Goal: Task Accomplishment & Management: Complete application form

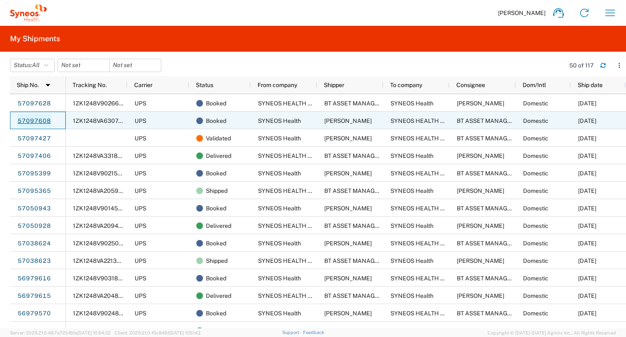
click at [35, 119] on link "57097608" at bounding box center [34, 120] width 34 height 13
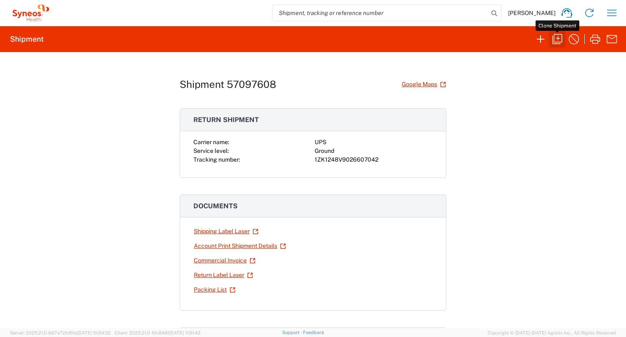
click at [557, 39] on icon "button" at bounding box center [557, 39] width 13 height 13
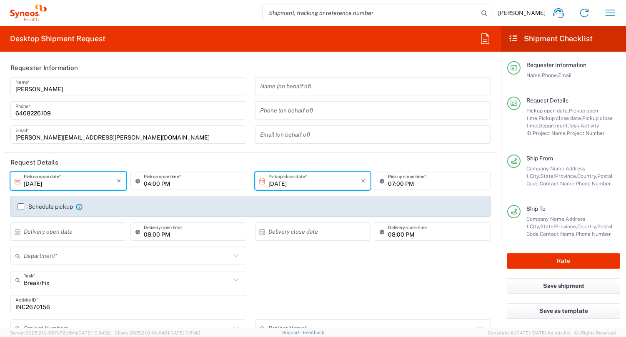
type input "Customer Ref"
type input "[US_STATE]"
type input "[GEOGRAPHIC_DATA]"
type input "Business (General)"
type input "[US_STATE]"
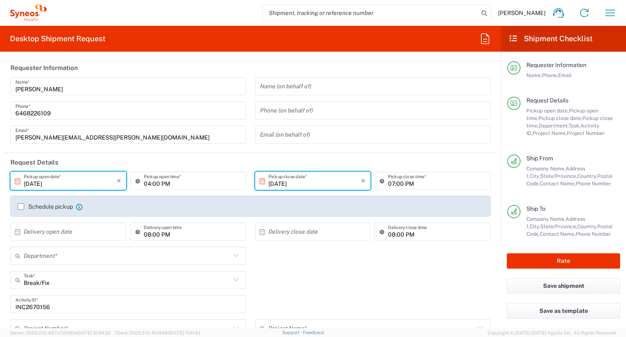
type input "Residential/Home"
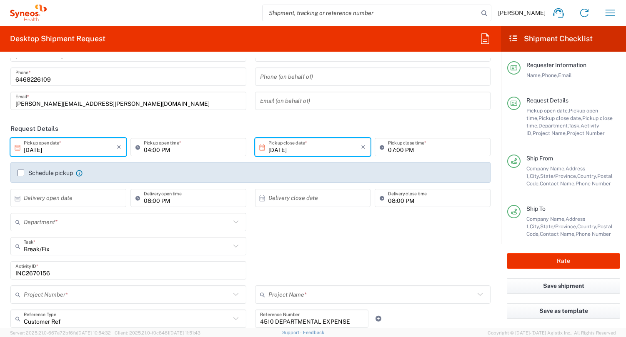
type input "4510"
type input "USD"
type input "4510 DEPARTMENTAL EXPENSE"
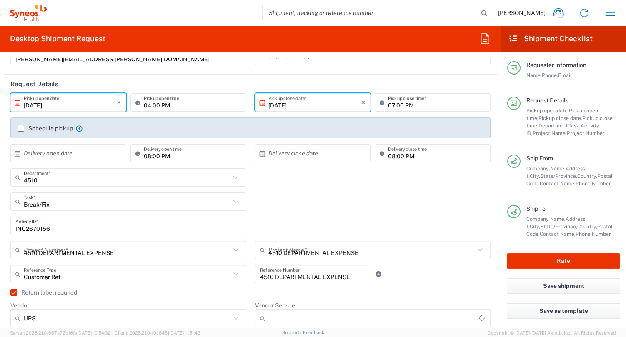
type input "[GEOGRAPHIC_DATA]"
type input "Large Box"
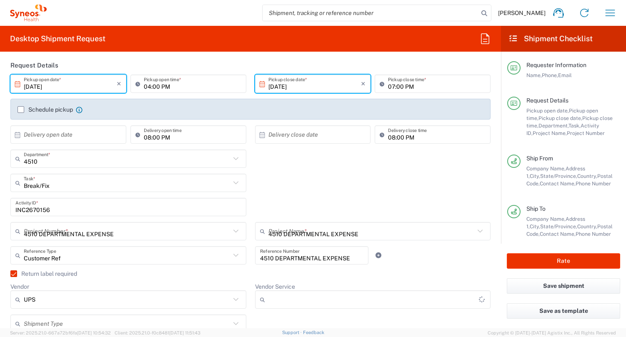
type input "Ground"
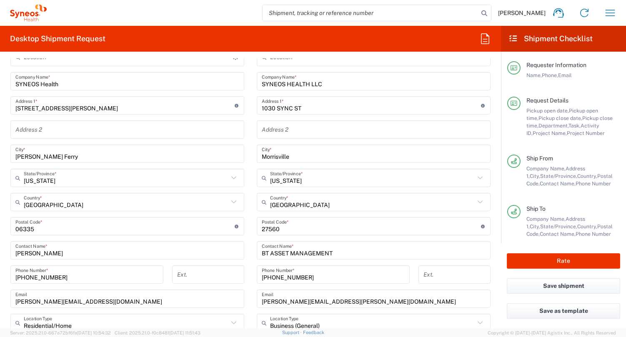
type input "SYNEOS HEALTH LLC [GEOGRAPHIC_DATA] [GEOGRAPHIC_DATA]"
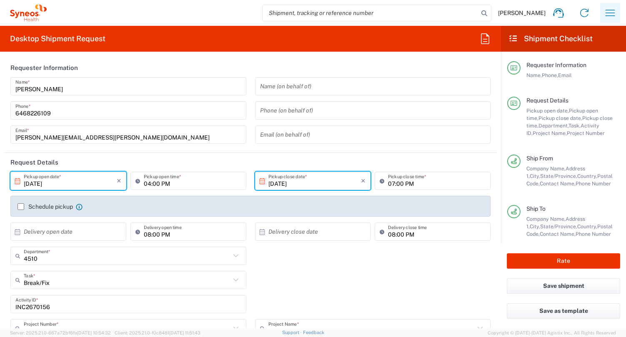
click at [606, 16] on icon "button" at bounding box center [611, 13] width 10 height 6
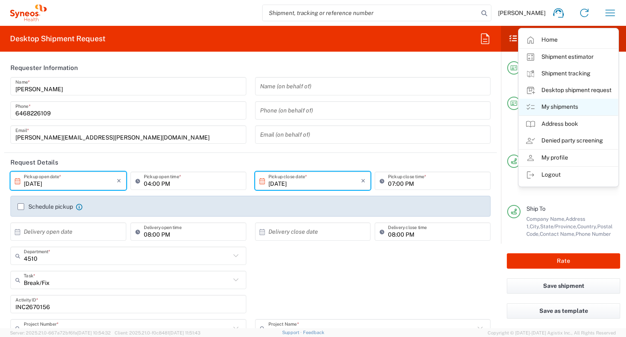
click at [566, 104] on link "My shipments" at bounding box center [568, 107] width 99 height 17
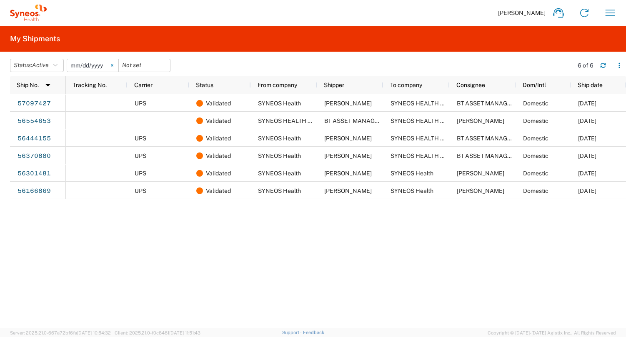
click at [118, 68] on svg-icon at bounding box center [112, 65] width 13 height 13
drag, startPoint x: 57, startPoint y: 67, endPoint x: 55, endPoint y: 71, distance: 4.9
click at [57, 67] on icon "button" at bounding box center [55, 66] width 4 height 6
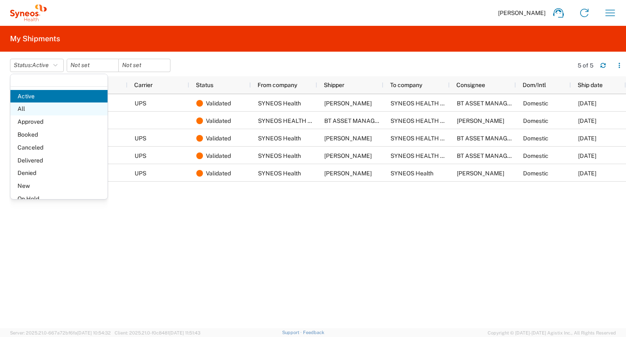
click at [50, 110] on span "All" at bounding box center [58, 109] width 97 height 13
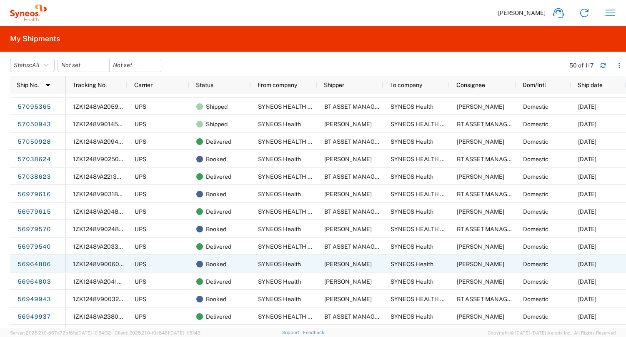
scroll to position [91, 0]
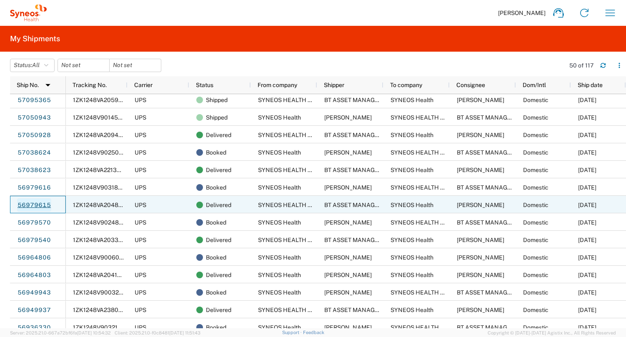
click at [36, 203] on link "56979615" at bounding box center [34, 204] width 34 height 13
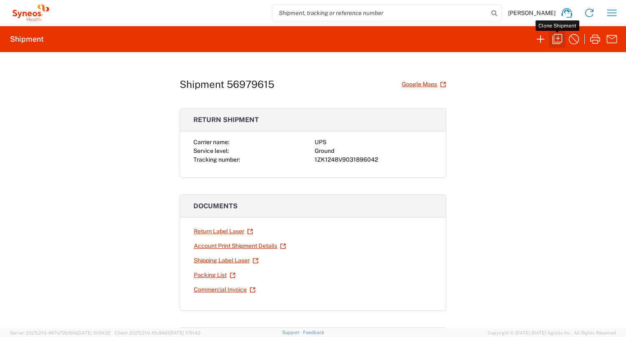
click at [557, 40] on icon "button" at bounding box center [557, 39] width 13 height 13
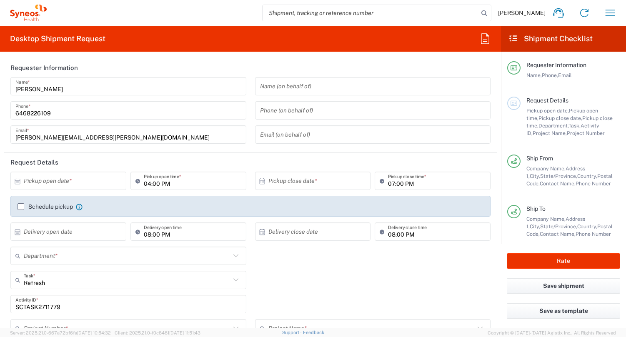
type input "[US_STATE]"
type input "4510 DEPARTMENTAL EXPENSE"
type input "Ground"
type input "4510"
type input "Large Box"
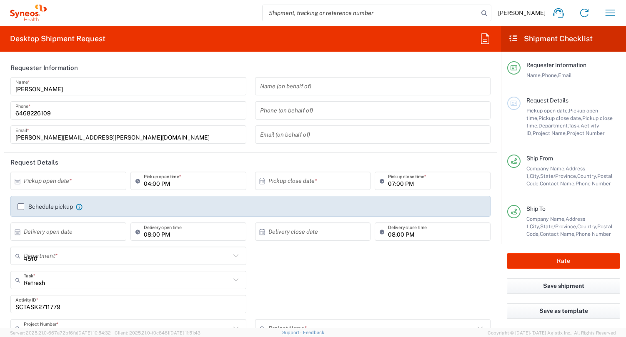
type input "4510 DEPARTMENTAL EXPENSE"
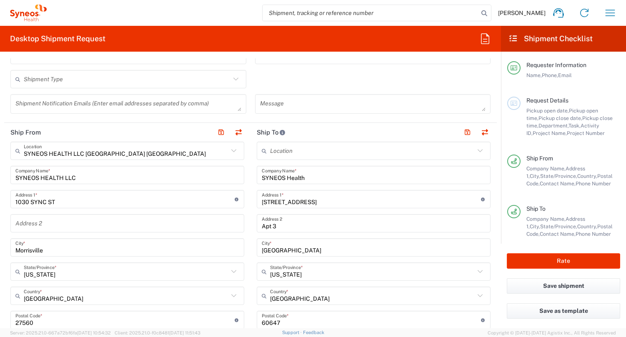
scroll to position [344, 0]
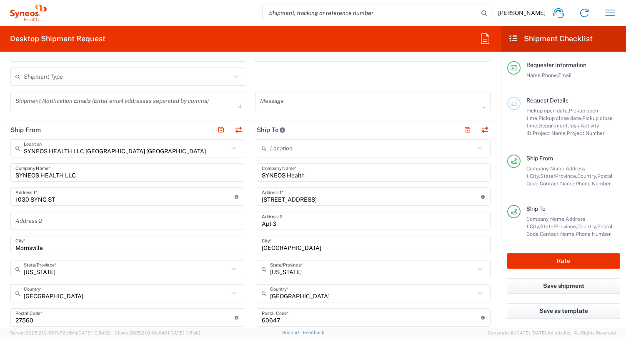
click at [251, 160] on main "Location [PERSON_NAME] LLC-[GEOGRAPHIC_DATA] [GEOGRAPHIC_DATA] [GEOGRAPHIC_DATA…" at bounding box center [374, 314] width 246 height 350
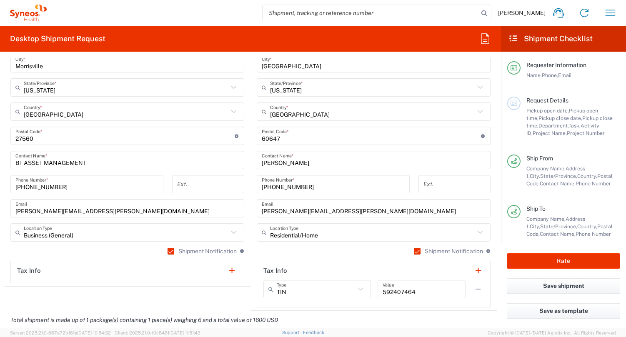
scroll to position [528, 0]
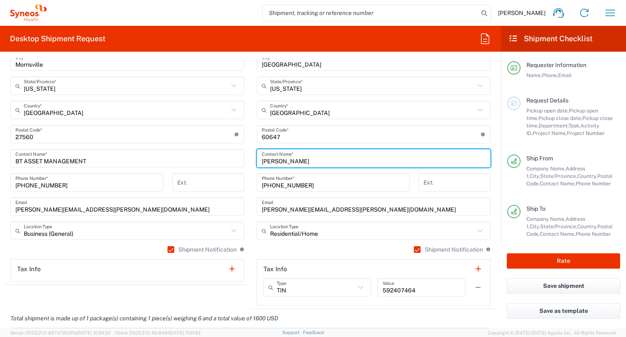
drag, startPoint x: 304, startPoint y: 162, endPoint x: 259, endPoint y: 161, distance: 44.2
click at [259, 161] on div "[PERSON_NAME] Contact Name *" at bounding box center [374, 158] width 234 height 18
paste input "[PERSON_NAME]"
type input "[PERSON_NAME]"
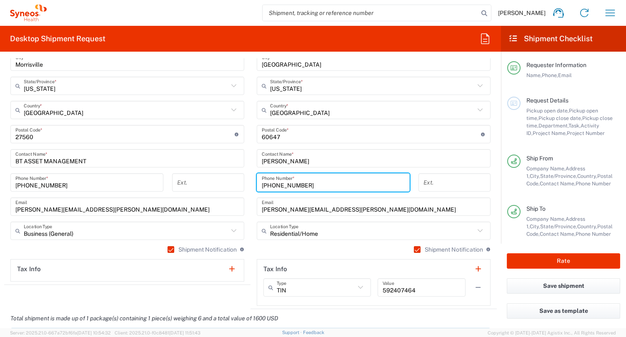
drag, startPoint x: 310, startPoint y: 186, endPoint x: 256, endPoint y: 184, distance: 53.8
click at [256, 184] on div "[PHONE_NUMBER] Phone Number *" at bounding box center [334, 185] width 162 height 24
paste input "[PHONE_NUMBER]"
drag, startPoint x: 277, startPoint y: 185, endPoint x: 314, endPoint y: 199, distance: 39.2
click at [281, 186] on input "[PHONE_NUMBER]" at bounding box center [333, 183] width 143 height 15
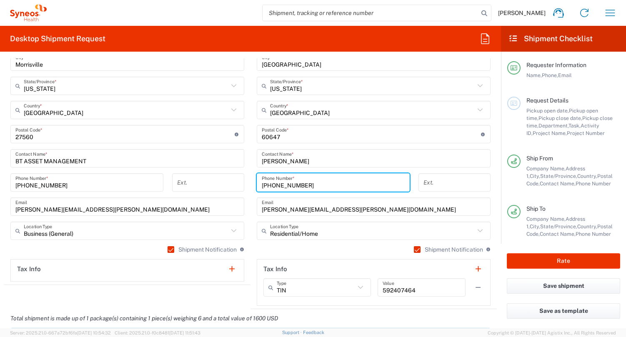
type input "[PHONE_NUMBER]"
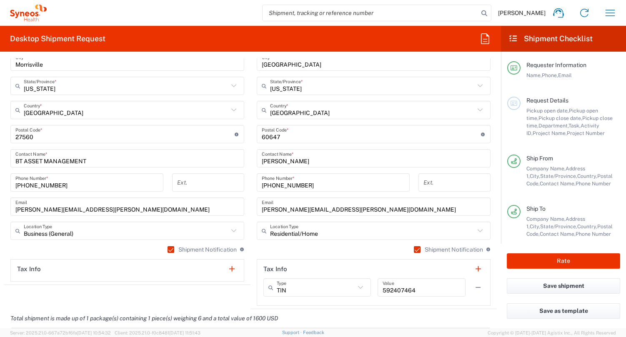
drag, startPoint x: 256, startPoint y: 213, endPoint x: 249, endPoint y: 213, distance: 7.1
click at [255, 213] on main "Location [PERSON_NAME] LLC-[GEOGRAPHIC_DATA] [GEOGRAPHIC_DATA] [GEOGRAPHIC_DATA…" at bounding box center [374, 131] width 246 height 350
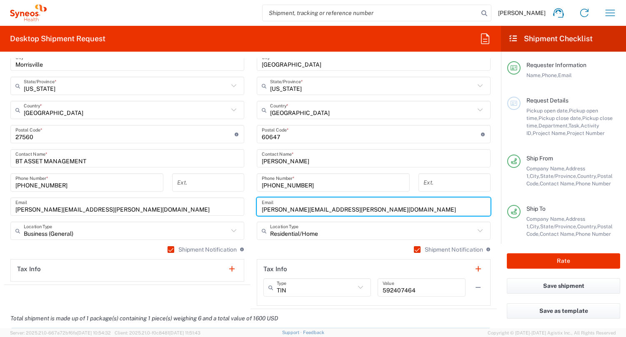
click at [357, 212] on input "[PERSON_NAME][EMAIL_ADDRESS][PERSON_NAME][DOMAIN_NAME]" at bounding box center [374, 207] width 224 height 15
drag, startPoint x: 357, startPoint y: 211, endPoint x: 262, endPoint y: 213, distance: 95.5
click at [262, 213] on input "[PERSON_NAME][EMAIL_ADDRESS][PERSON_NAME][DOMAIN_NAME]" at bounding box center [374, 207] width 224 height 15
paste input "[PERSON_NAME].[PERSON_NAME]"
type input "[PERSON_NAME][EMAIL_ADDRESS][PERSON_NAME][DOMAIN_NAME]"
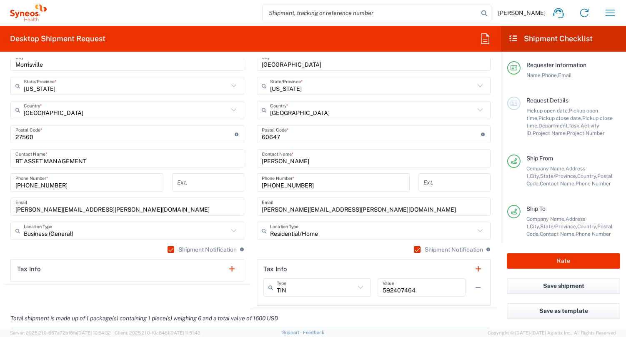
click at [250, 234] on main "SYNEOS HEALTH LLC [GEOGRAPHIC_DATA] [GEOGRAPHIC_DATA] Location SYNEOS HEALTH LL…" at bounding box center [127, 119] width 246 height 326
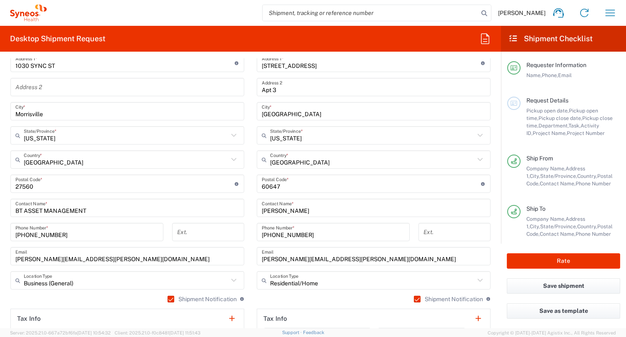
scroll to position [477, 0]
click at [268, 186] on input "undefined" at bounding box center [371, 185] width 219 height 15
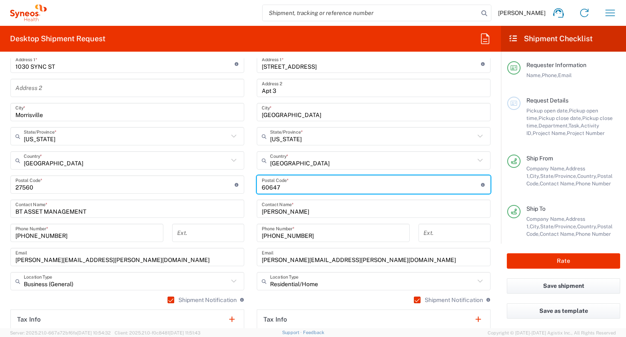
click at [279, 191] on input "undefined" at bounding box center [371, 185] width 219 height 15
click at [272, 188] on input "undefined" at bounding box center [371, 185] width 219 height 15
type input "34446"
click at [355, 138] on input "text" at bounding box center [372, 136] width 205 height 15
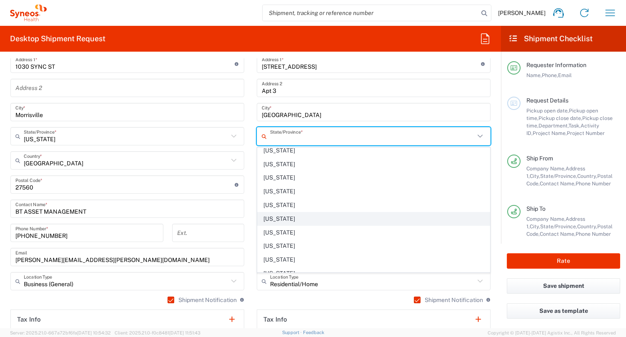
scroll to position [156, 0]
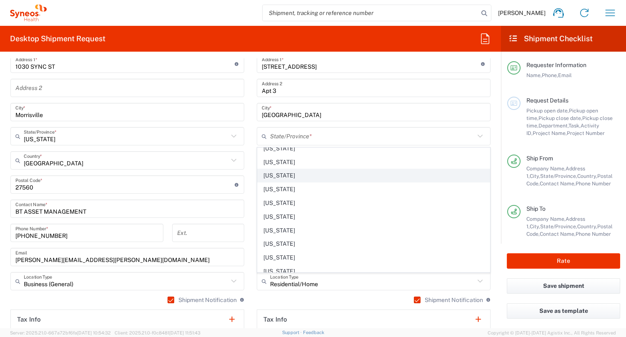
click at [270, 175] on span "[US_STATE]" at bounding box center [374, 175] width 232 height 13
type input "[US_STATE]"
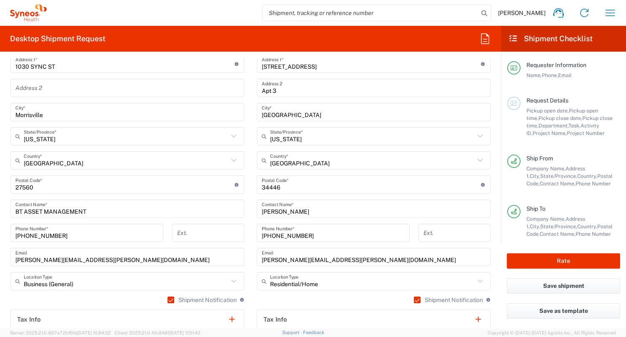
click at [274, 113] on input "[GEOGRAPHIC_DATA]" at bounding box center [374, 112] width 224 height 15
click at [278, 113] on input "[GEOGRAPHIC_DATA]" at bounding box center [374, 112] width 224 height 15
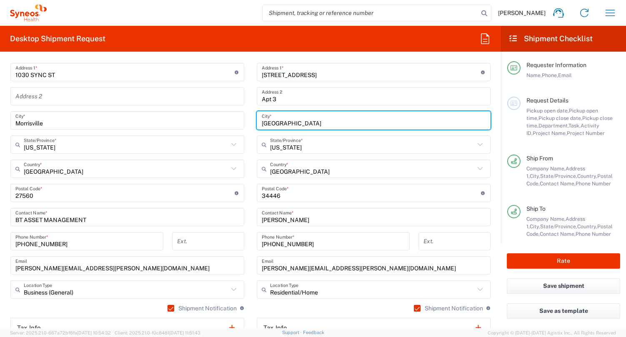
paste input "Homosassa"
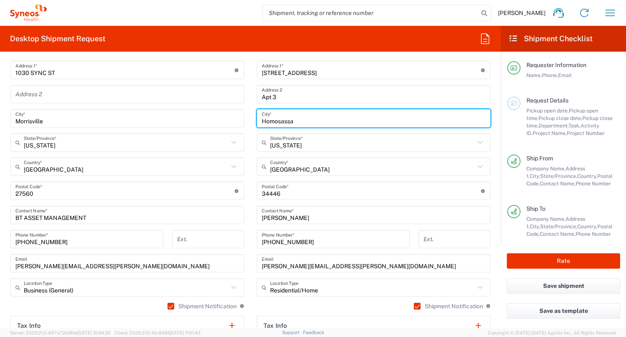
type input "Homosassa"
click at [293, 96] on input "Apt 3" at bounding box center [374, 94] width 224 height 15
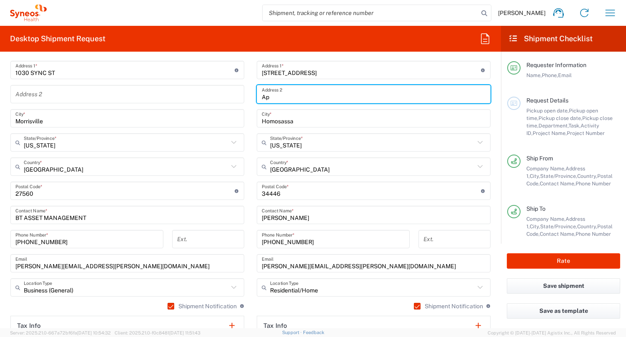
type input "A"
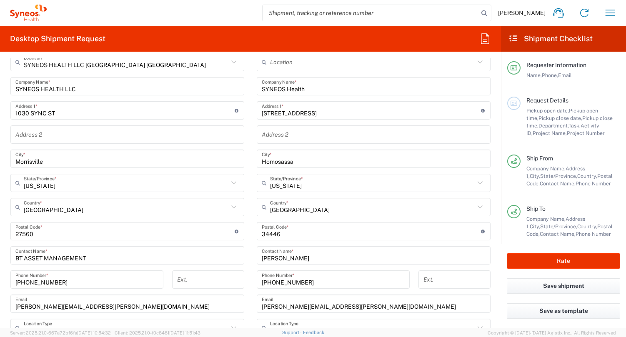
scroll to position [430, 0]
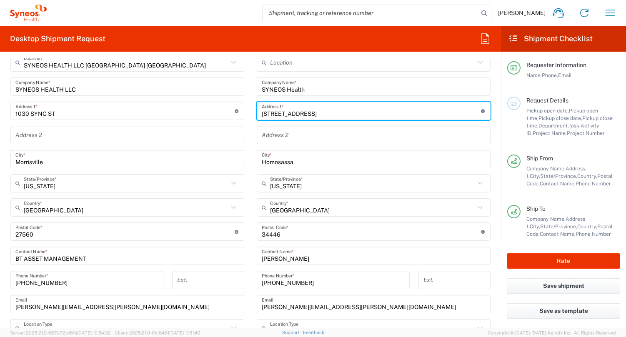
drag, startPoint x: 332, startPoint y: 113, endPoint x: 253, endPoint y: 113, distance: 79.2
click at [253, 113] on main "Location [PERSON_NAME] LLC-[GEOGRAPHIC_DATA] [GEOGRAPHIC_DATA] [GEOGRAPHIC_DATA…" at bounding box center [374, 228] width 246 height 350
paste input "[STREET_ADDRESS]"
type input "[STREET_ADDRESS]"
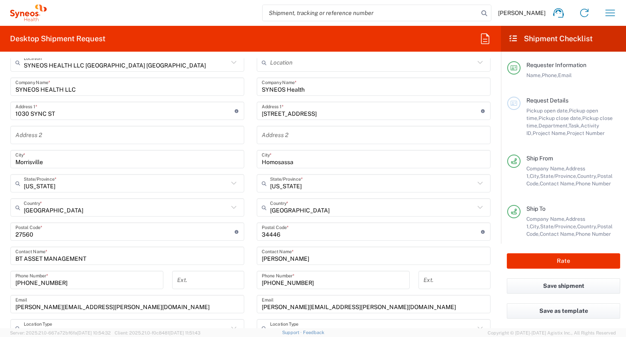
click at [248, 130] on main "SYNEOS HEALTH LLC [GEOGRAPHIC_DATA] [GEOGRAPHIC_DATA] Location SYNEOS HEALTH LL…" at bounding box center [127, 216] width 246 height 326
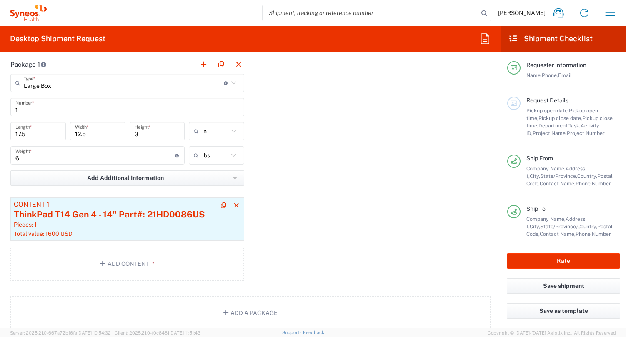
scroll to position [831, 0]
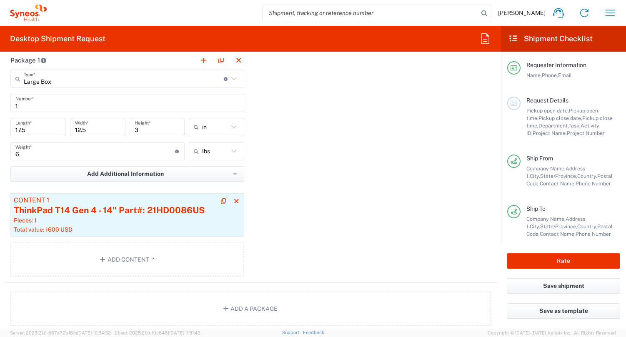
click at [106, 220] on div "Pieces: 1" at bounding box center [127, 221] width 227 height 8
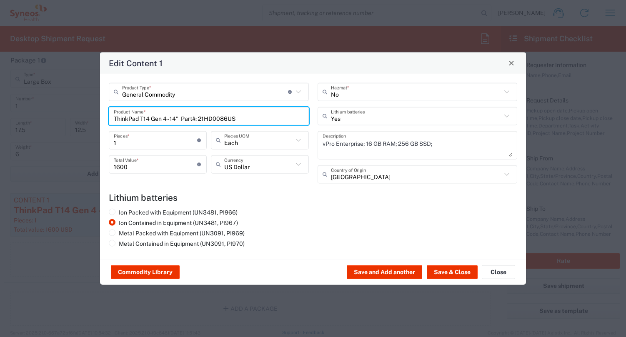
click at [241, 119] on input "ThinkPad T14 Gen 4 - 14" Part#: 21HD0086US" at bounding box center [209, 116] width 190 height 15
drag, startPoint x: 241, startPoint y: 119, endPoint x: 60, endPoint y: 112, distance: 180.7
click at [60, 112] on div "Edit Content 1 General Commodity Product Type * Document: Paper document genera…" at bounding box center [313, 168] width 626 height 337
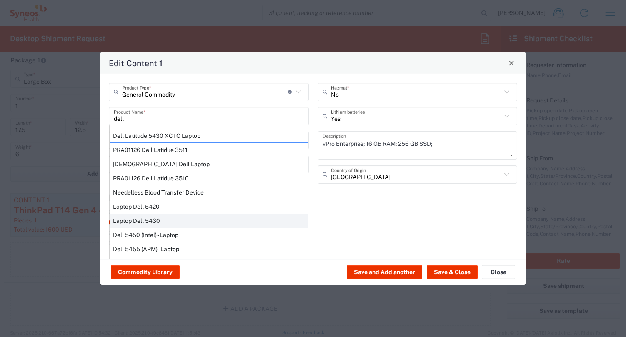
click at [132, 222] on div "Laptop Dell 5430" at bounding box center [209, 220] width 198 height 14
type input "Laptop Dell 5430"
type textarea "Laptop Dell Latitude 5430"
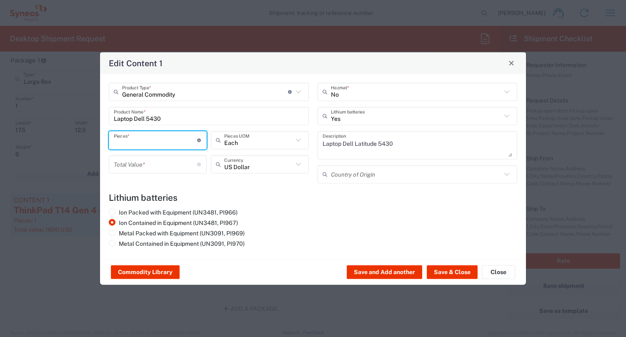
click at [132, 141] on input "number" at bounding box center [155, 140] width 83 height 15
type input "1"
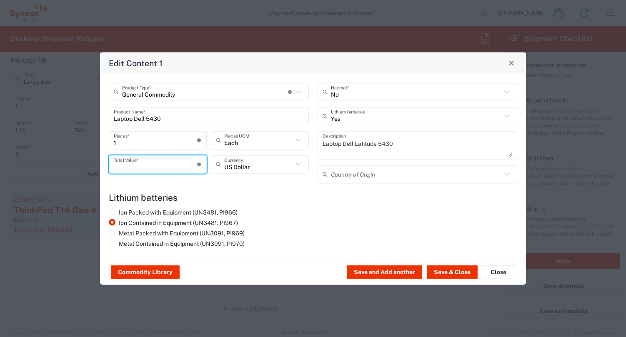
click at [130, 162] on input "number" at bounding box center [155, 164] width 83 height 15
type input "1600"
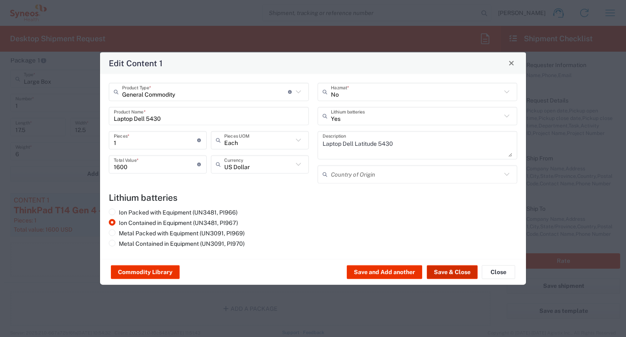
click at [462, 272] on button "Save & Close" at bounding box center [452, 272] width 51 height 13
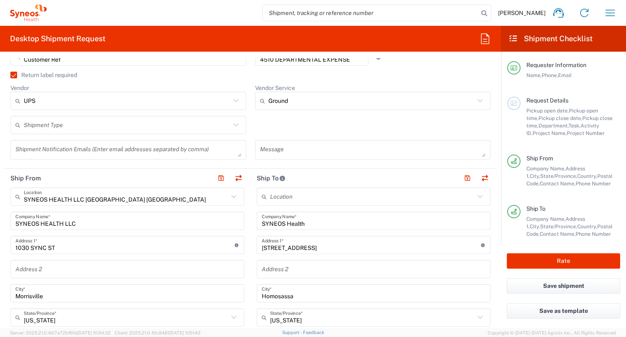
scroll to position [294, 0]
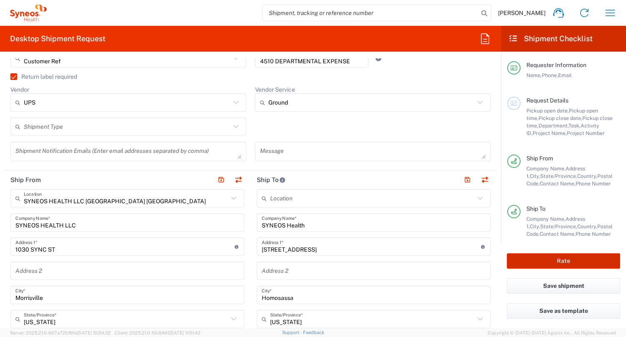
click at [570, 261] on button "Rate" at bounding box center [563, 260] width 113 height 15
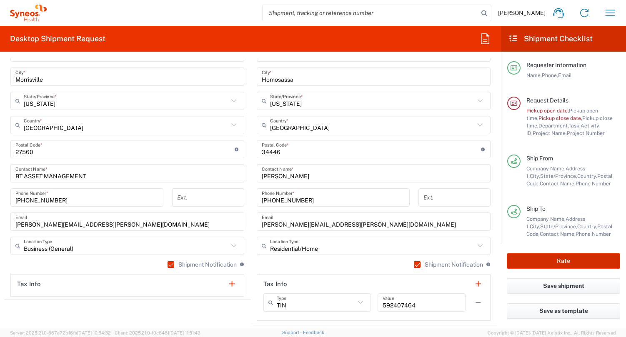
scroll to position [521, 0]
click at [562, 263] on button "Rate" at bounding box center [563, 260] width 113 height 15
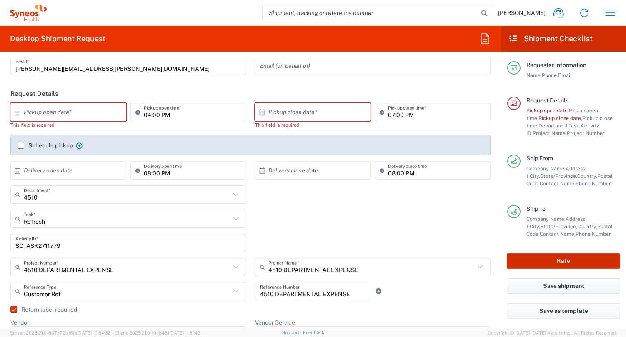
scroll to position [66, 0]
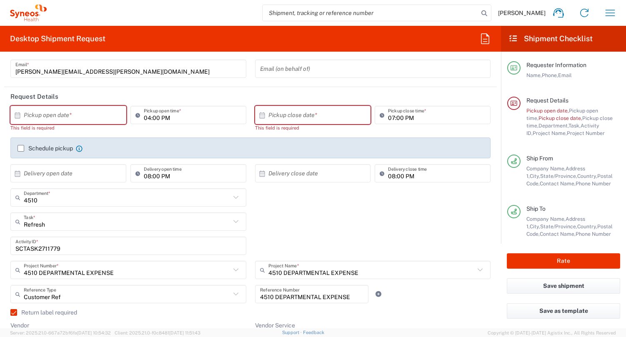
click at [75, 114] on input "text" at bounding box center [70, 115] width 93 height 15
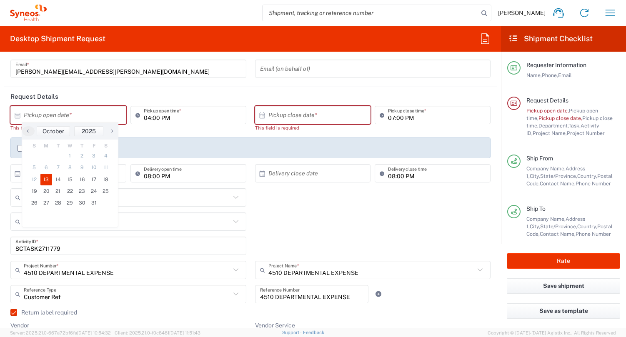
click at [45, 178] on span "13" at bounding box center [46, 180] width 12 height 12
type input "[DATE]"
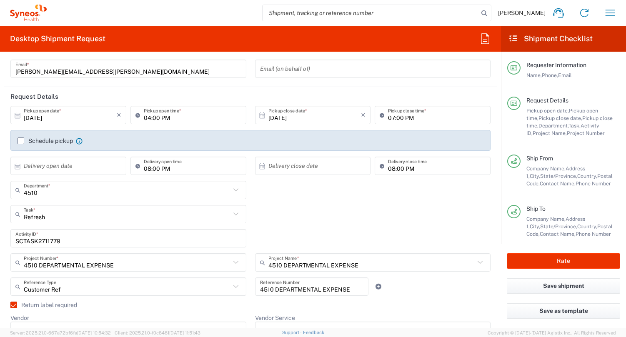
click at [50, 241] on input "SCTASK2711779" at bounding box center [128, 238] width 226 height 15
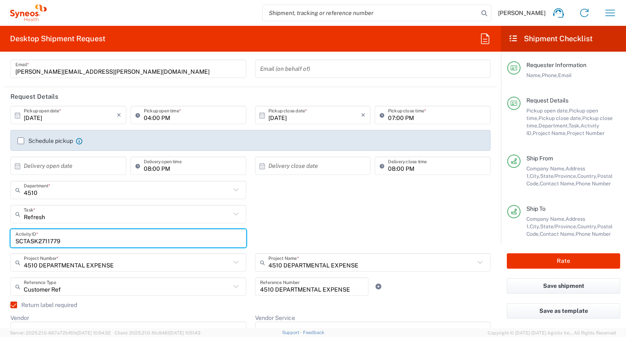
paste input "31591"
type input "SCTASK2731591"
click at [250, 248] on div "SCTASK2731591 Activity ID *" at bounding box center [128, 241] width 245 height 24
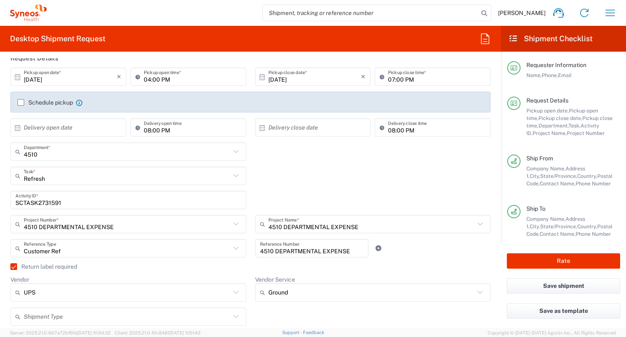
scroll to position [105, 0]
click at [561, 261] on button "Rate" at bounding box center [563, 260] width 113 height 15
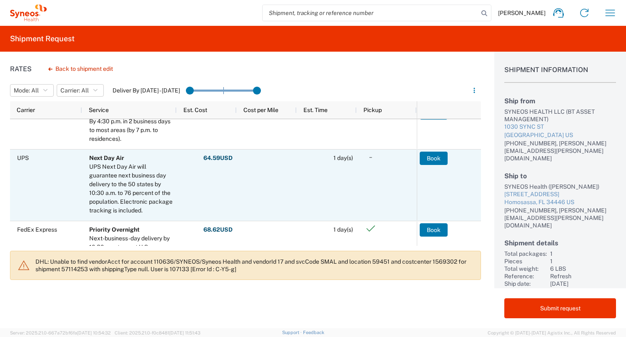
scroll to position [131, 0]
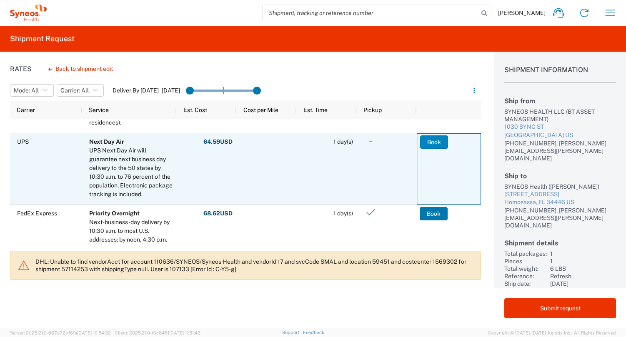
click at [430, 143] on button "Book" at bounding box center [434, 141] width 28 height 13
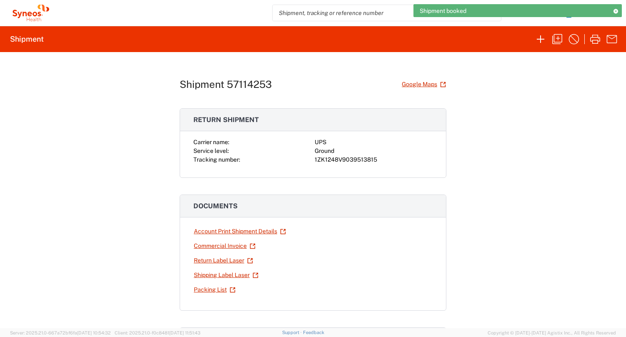
click at [113, 174] on div "Shipment 57114253 Google Maps Return shipment Carrier name: UPS Service level: …" at bounding box center [313, 190] width 626 height 276
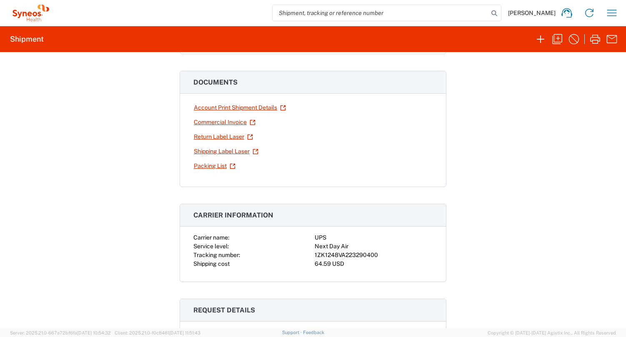
scroll to position [187, 0]
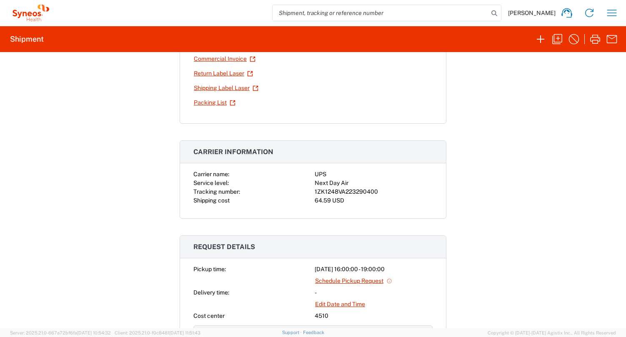
click at [362, 191] on div "1ZK1248VA223290400" at bounding box center [374, 192] width 118 height 9
copy div "1ZK1248VA223290400"
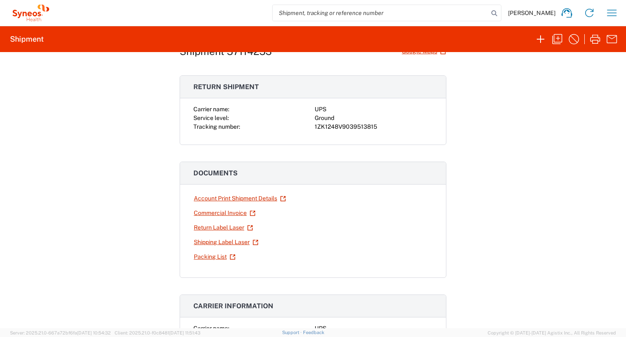
scroll to position [22, 0]
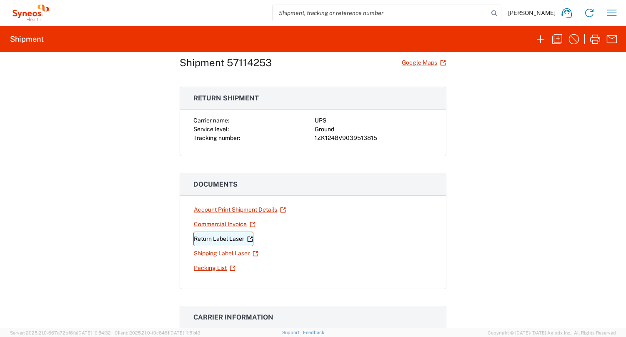
click at [216, 238] on link "Return Label Laser" at bounding box center [223, 239] width 60 height 15
click at [235, 252] on link "Shipping Label Laser" at bounding box center [225, 253] width 65 height 15
